Goal: Task Accomplishment & Management: Manage account settings

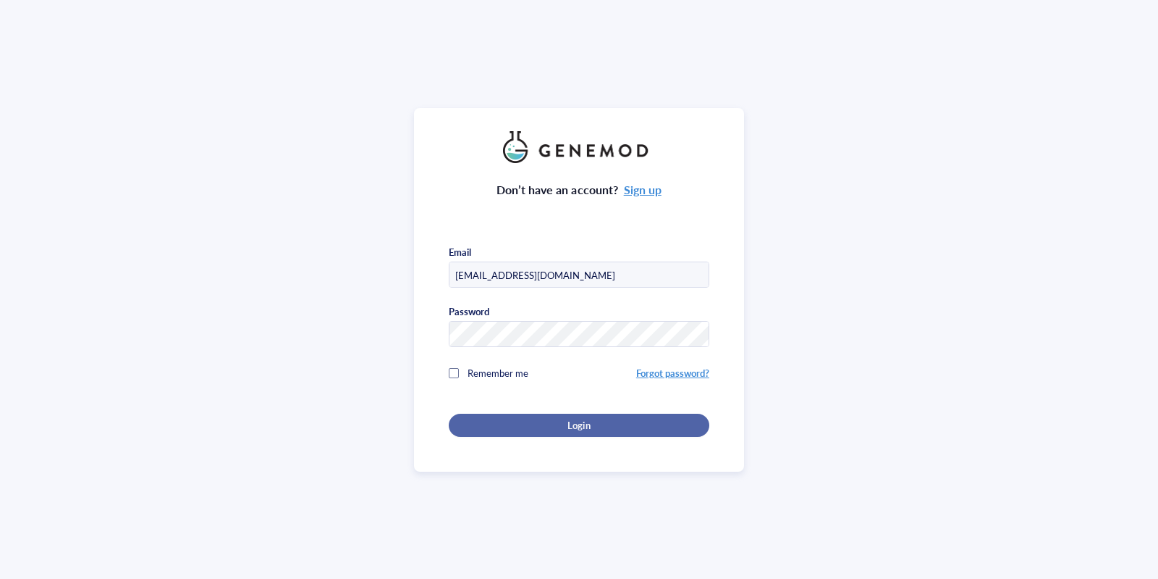
type input "[EMAIL_ADDRESS][DOMAIN_NAME]"
click at [527, 416] on button "Login" at bounding box center [579, 424] width 261 height 23
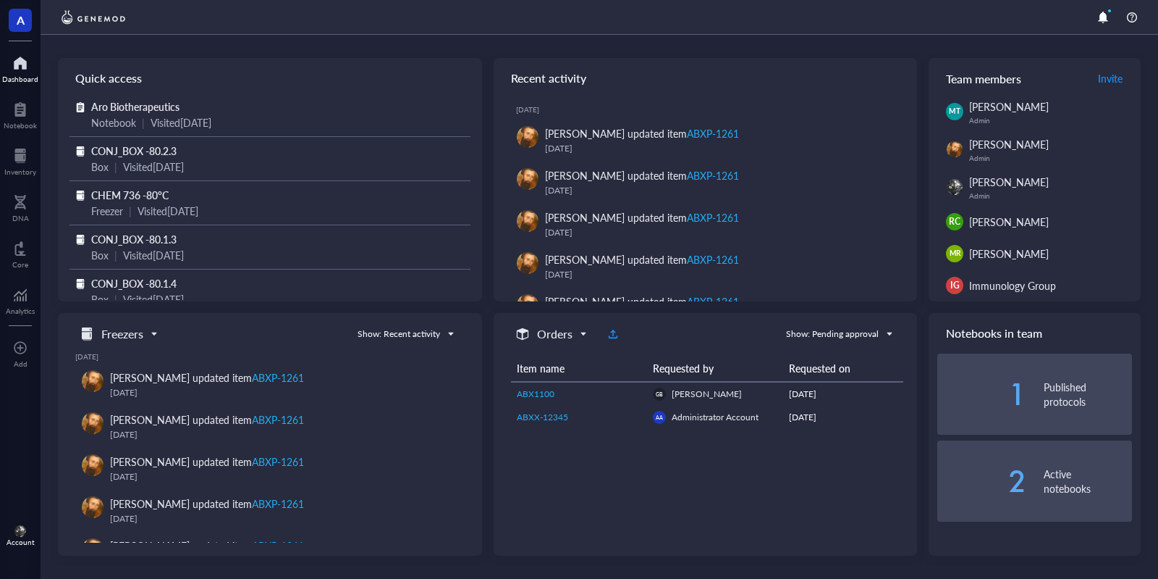
click at [17, 523] on div "Account" at bounding box center [20, 535] width 41 height 41
click at [114, 480] on link "Account settings" at bounding box center [96, 481] width 83 height 26
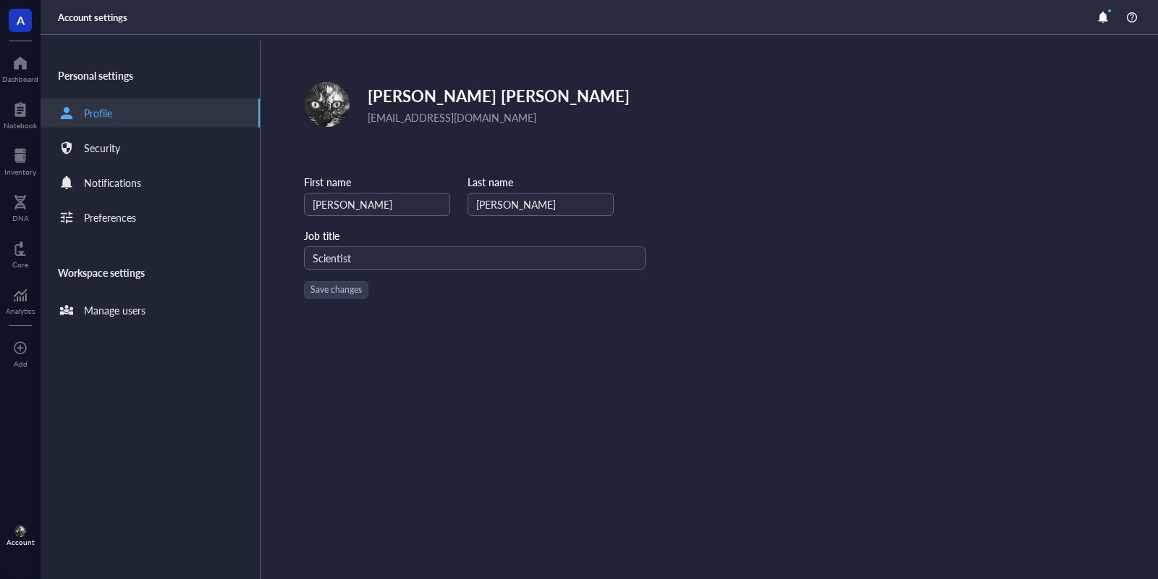
click at [105, 325] on div "Personal settings Profile Security Notifications Preferences Workspace settings…" at bounding box center [151, 310] width 220 height 538
click at [126, 303] on div "Manage users" at bounding box center [115, 310] width 62 height 16
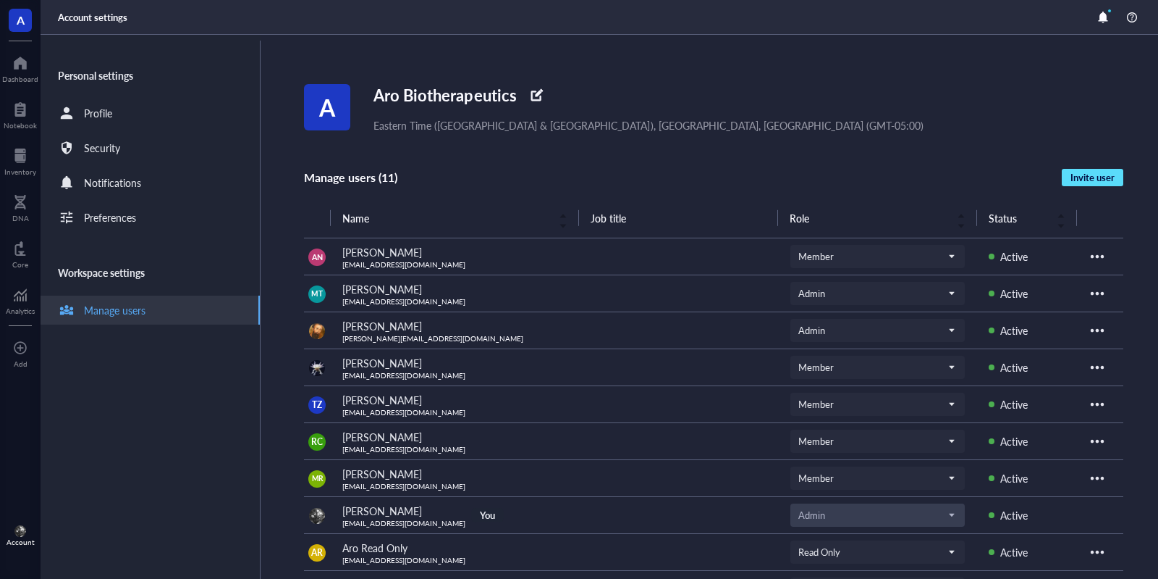
click at [1086, 178] on span "Invite user" at bounding box center [1093, 177] width 44 height 13
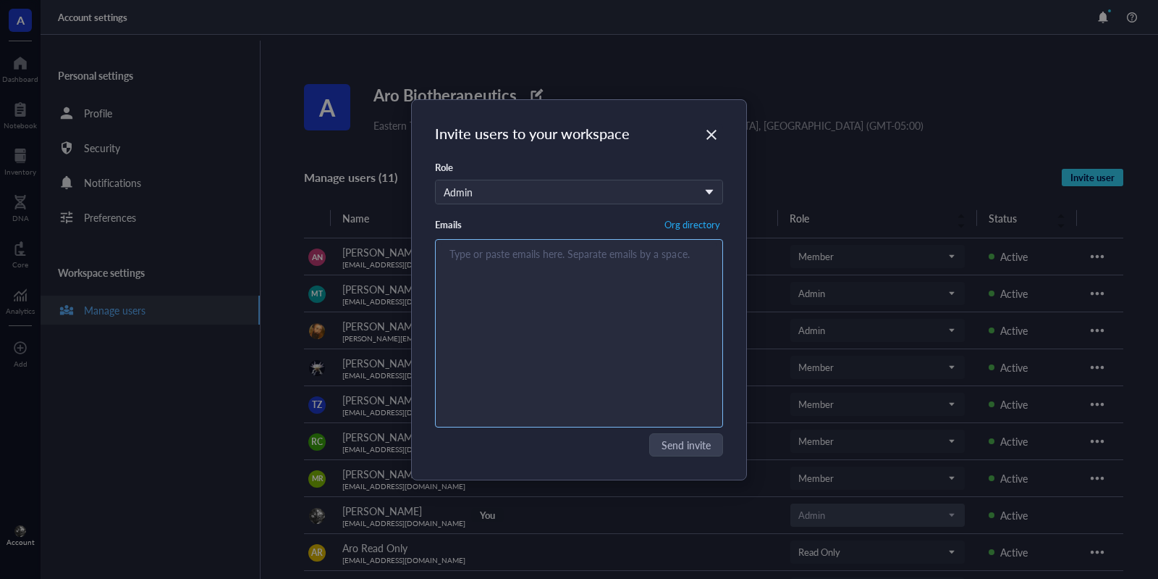
click at [521, 303] on div "Type or paste emails here. Separate emails by a space." at bounding box center [579, 333] width 275 height 181
paste input "NBrattini@arobiotx.com"
type input "NBrattini@arobiotx.com"
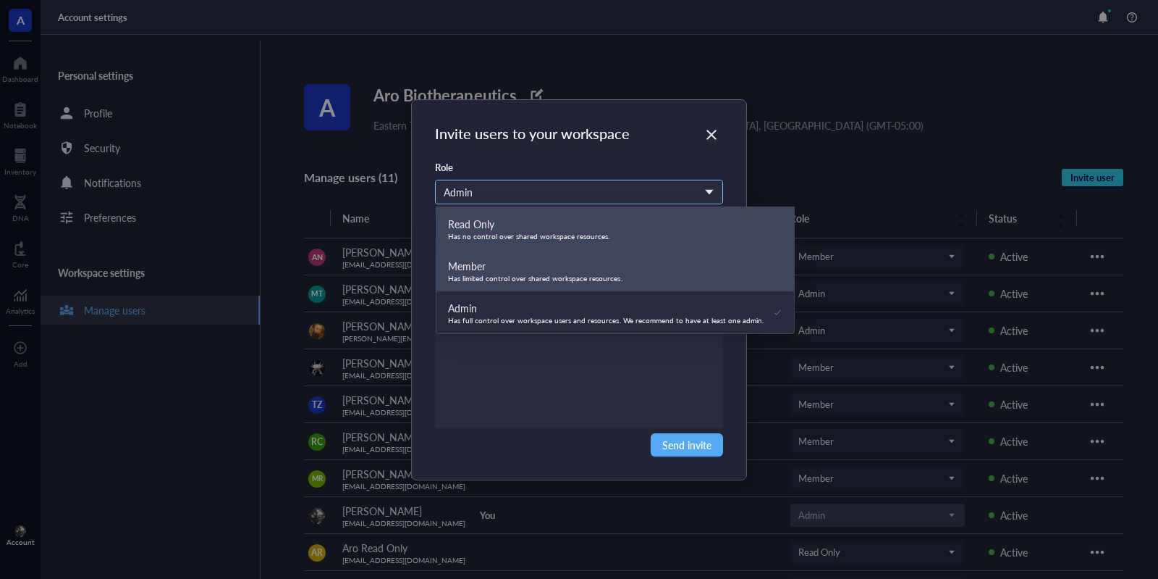
click at [574, 192] on div "Admin" at bounding box center [571, 192] width 255 height 16
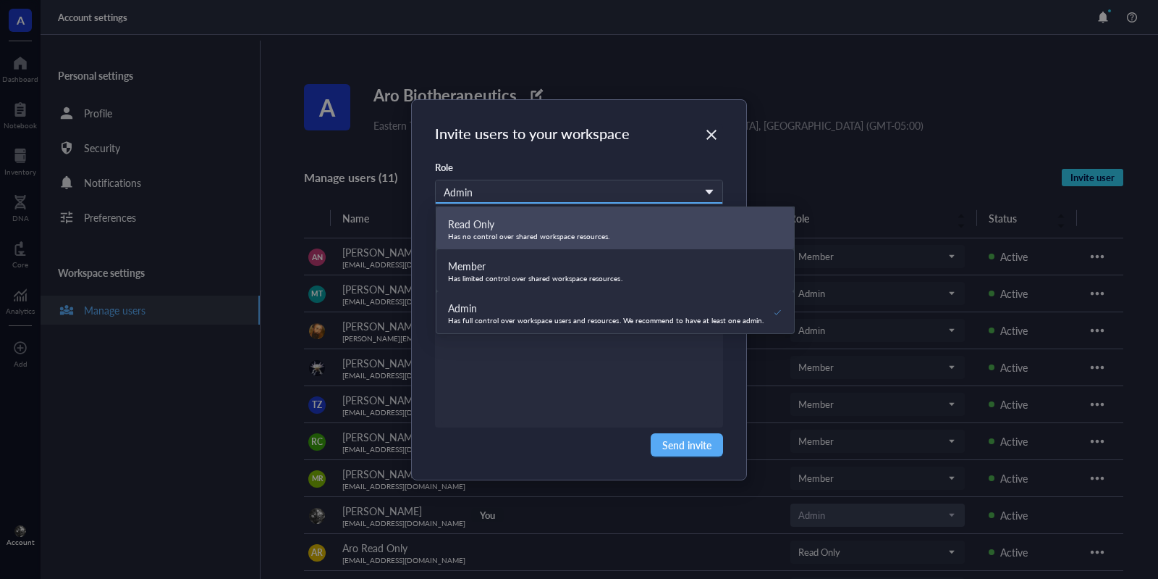
click at [535, 277] on div "Has limited control over shared workspace resources." at bounding box center [535, 278] width 174 height 9
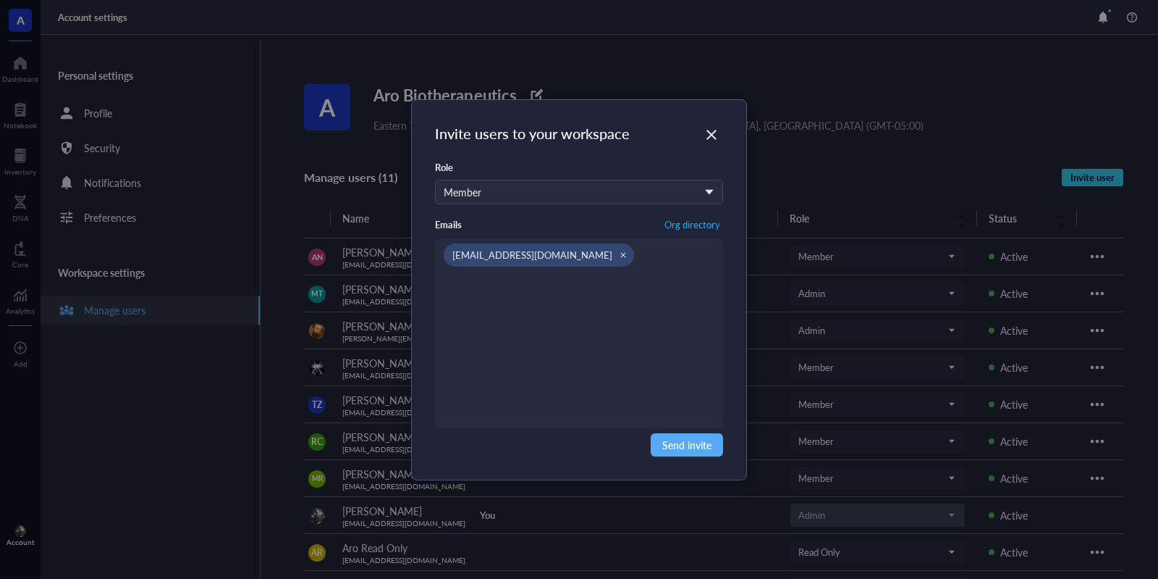
click at [694, 462] on div "Invite users to your workspace Role Member Read Only Has no control over shared…" at bounding box center [579, 289] width 335 height 379
click at [676, 450] on span "Send invite" at bounding box center [686, 445] width 49 height 16
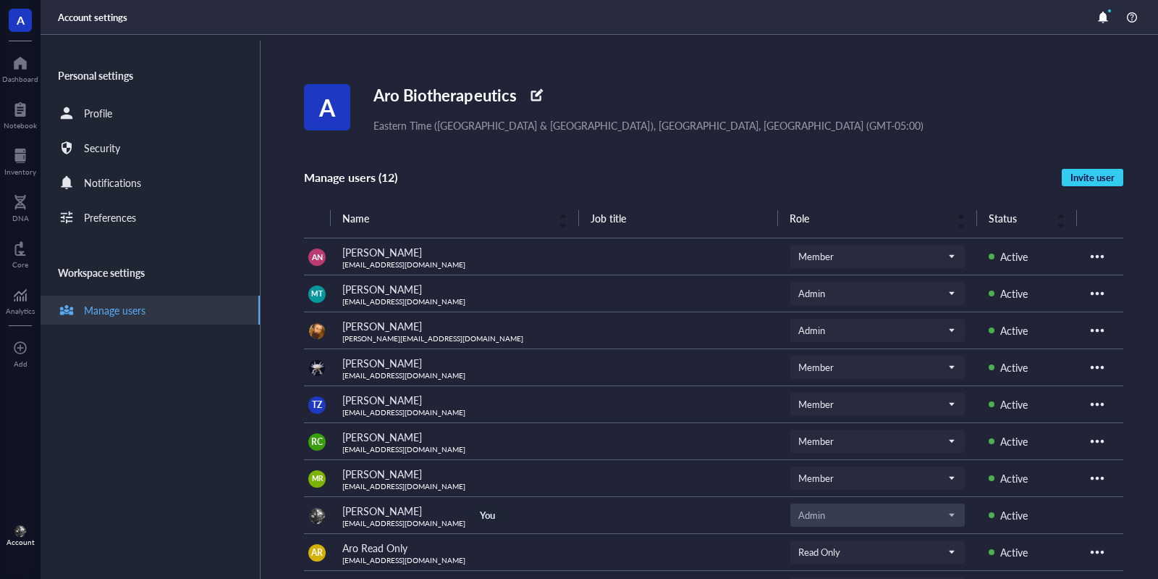
scroll to position [188, 0]
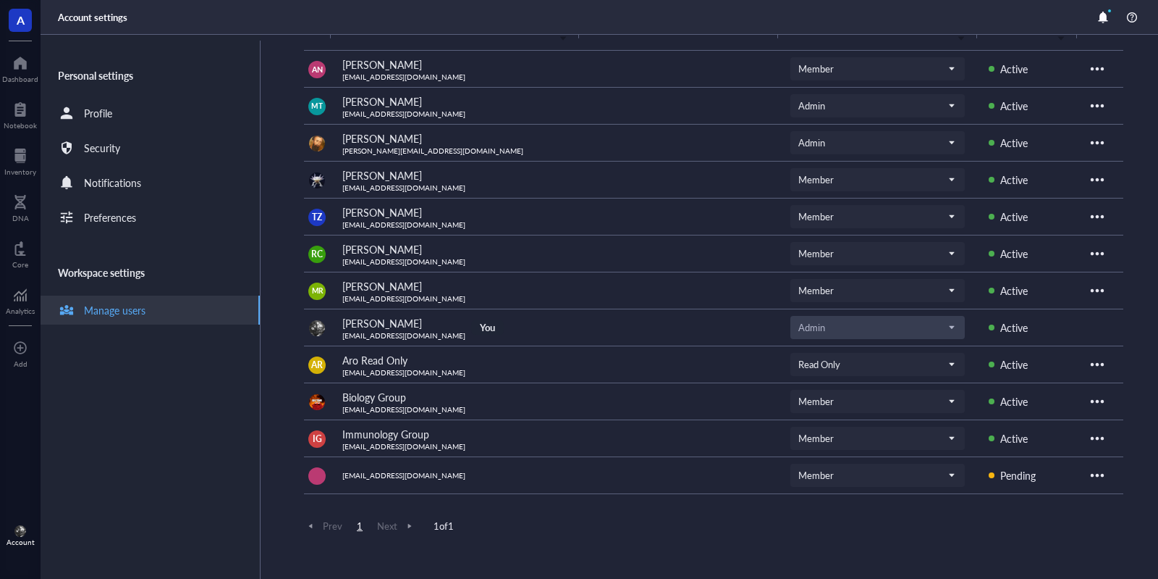
click at [544, 556] on div "A Aro Biotherapeutics Eastern Time (US & Canada), Bogota, Lima (GMT-05:00) Mana…" at bounding box center [731, 307] width 854 height 544
